Goal: Navigation & Orientation: Find specific page/section

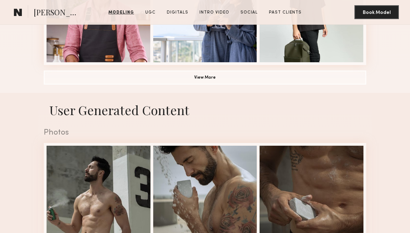
scroll to position [553, 0]
click at [49, 134] on div "Photos" at bounding box center [205, 133] width 322 height 8
click at [58, 117] on h1 "User Generated Content" at bounding box center [204, 109] width 333 height 17
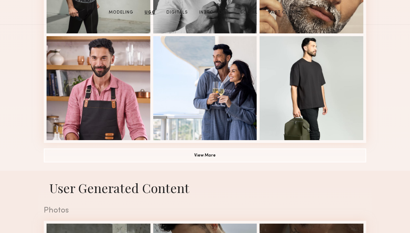
scroll to position [476, 0]
click at [56, 156] on button "View More" at bounding box center [205, 155] width 322 height 14
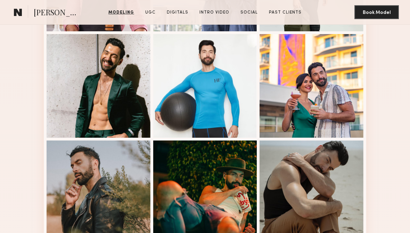
scroll to position [563, 0]
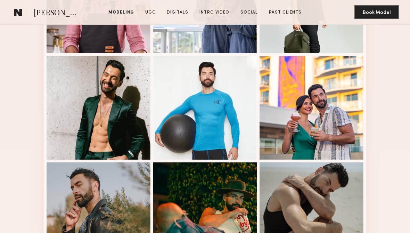
click at [11, 10] on link at bounding box center [18, 12] width 14 height 14
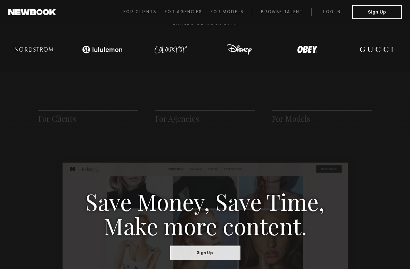
scroll to position [275, 0]
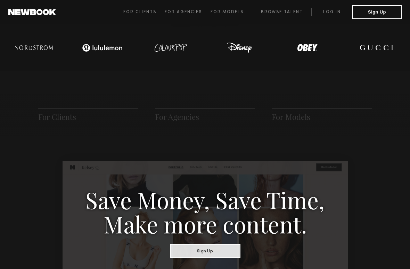
click at [240, 12] on span "For Models" at bounding box center [226, 12] width 33 height 4
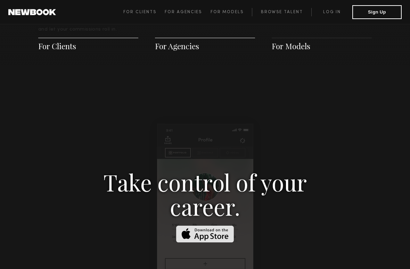
scroll to position [1008, 0]
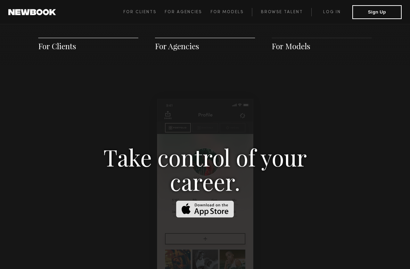
click at [288, 16] on link "Browse Talent" at bounding box center [281, 12] width 59 height 8
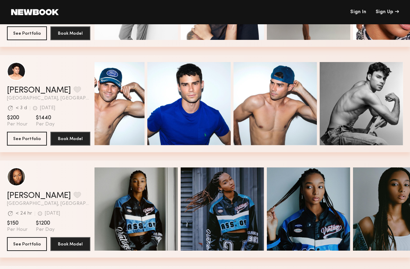
scroll to position [0, 33]
click at [15, 77] on div "grid" at bounding box center [16, 71] width 19 height 19
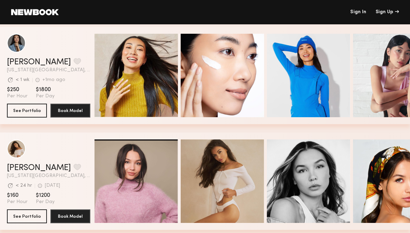
scroll to position [0, 0]
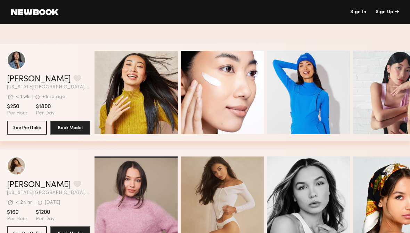
click at [14, 20] on header "Sign In Sign Up" at bounding box center [205, 12] width 410 height 24
